Goal: Find specific page/section: Find specific page/section

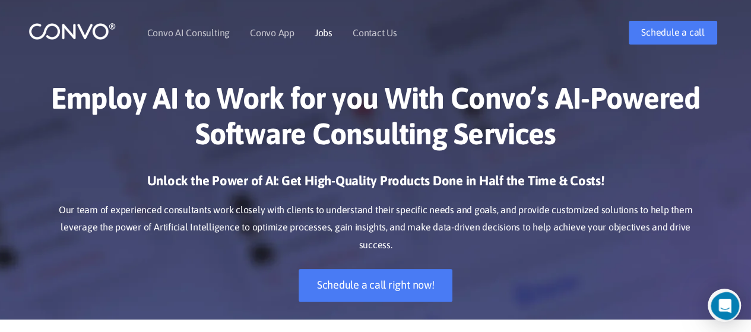
click at [324, 35] on link "Jobs" at bounding box center [324, 33] width 18 height 10
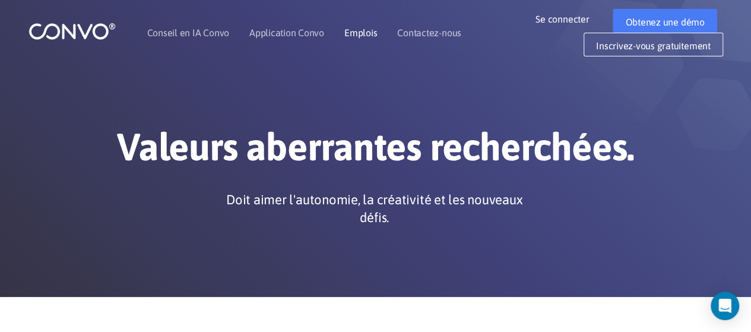
click at [355, 33] on font "Emplois" at bounding box center [361, 32] width 33 height 11
click at [419, 34] on font "Contactez-nous" at bounding box center [429, 32] width 64 height 11
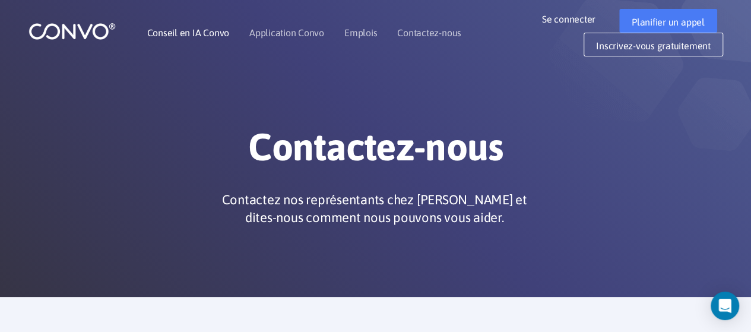
click at [164, 31] on font "Conseil en IA Convo" at bounding box center [188, 32] width 82 height 11
